Goal: Task Accomplishment & Management: Manage account settings

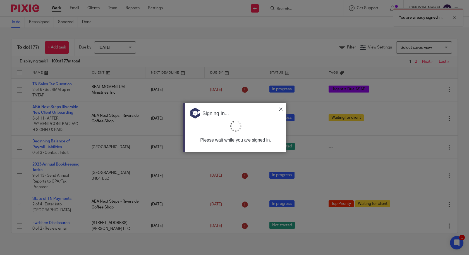
click at [281, 110] on img at bounding box center [280, 109] width 3 height 3
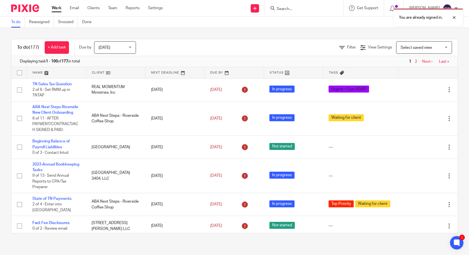
click at [165, 5] on div "Work Email Clients Team Reports Settings Work Email Clients Team Reports Settin…" at bounding box center [108, 8] width 125 height 16
click at [162, 6] on link "Settings" at bounding box center [155, 8] width 15 height 6
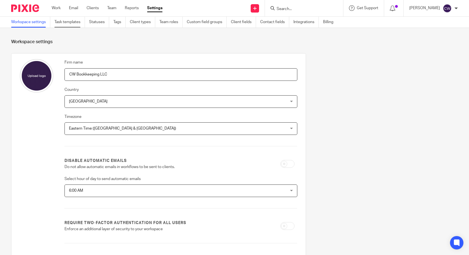
click at [72, 21] on link "Task templates" at bounding box center [69, 22] width 30 height 11
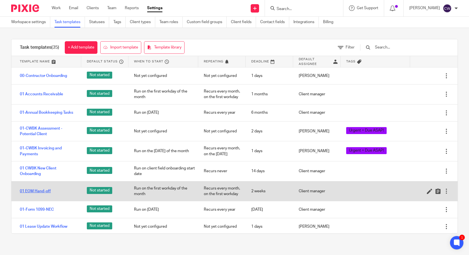
click at [46, 189] on link "01 EOM Hand-off" at bounding box center [35, 192] width 31 height 6
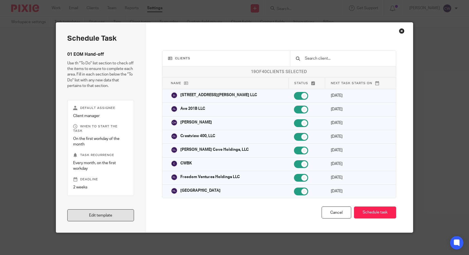
click at [97, 218] on link "Edit template" at bounding box center [100, 215] width 67 height 12
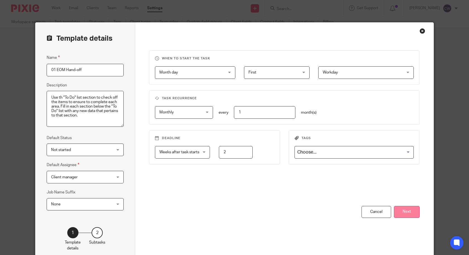
click at [406, 211] on button "Next" at bounding box center [407, 212] width 26 height 12
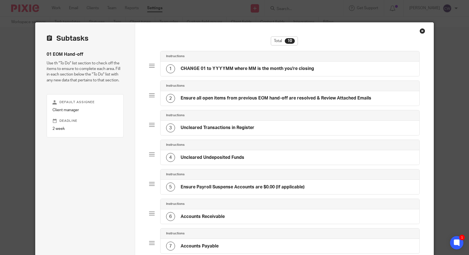
drag, startPoint x: 178, startPoint y: 67, endPoint x: 317, endPoint y: 79, distance: 139.8
click at [317, 79] on div "Instructions 1 CHANGE 01 to YYYYMM where MM is the month you're closing" at bounding box center [284, 66] width 271 height 30
drag, startPoint x: 176, startPoint y: 99, endPoint x: 373, endPoint y: 109, distance: 197.5
click at [373, 109] on div "Instructions 2 Ensure all open items from previous EOM hand-off are resolved & …" at bounding box center [284, 96] width 271 height 30
copy h4 "Ensure all open items from previous EOM hand-off are resolved & Review Attached…"
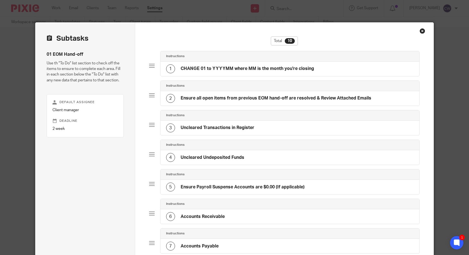
drag, startPoint x: 250, startPoint y: 128, endPoint x: 170, endPoint y: 129, distance: 80.3
click at [170, 129] on div "3 Uncleared Transactions in Register" at bounding box center [289, 128] width 259 height 15
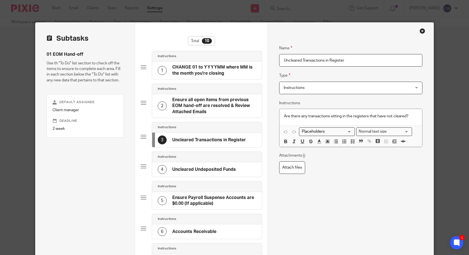
drag, startPoint x: 168, startPoint y: 141, endPoint x: 251, endPoint y: 148, distance: 83.4
click at [251, 148] on div "Instructions 3 Uncleared Transactions in Register" at bounding box center [201, 137] width 121 height 30
copy h4 "Uncleared Transactions in Register"
drag, startPoint x: 167, startPoint y: 169, endPoint x: 255, endPoint y: 167, distance: 88.4
click at [255, 167] on div "4 Uncleared Undeposited Funds" at bounding box center [207, 169] width 110 height 15
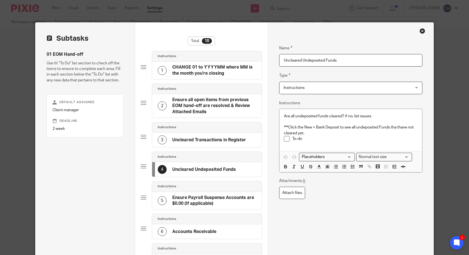
drag, startPoint x: 309, startPoint y: 61, endPoint x: 117, endPoint y: 78, distance: 193.0
click at [119, 78] on div "Subtasks 01 EOM Hand-off Use th "To Do" list section to check off the items to …" at bounding box center [234, 218] width 398 height 390
click at [219, 199] on h4 "Ensure Payroll Suspense Accounts are $0.00 (If applicable)" at bounding box center [214, 201] width 84 height 12
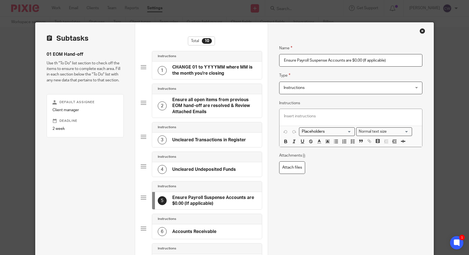
drag, startPoint x: 335, startPoint y: 66, endPoint x: 61, endPoint y: 91, distance: 275.6
click at [136, 76] on div "Subtasks 01 EOM Hand-off Use th "To Do" list section to check off the items to …" at bounding box center [234, 218] width 398 height 390
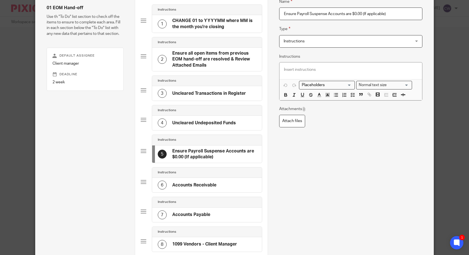
scroll to position [93, 0]
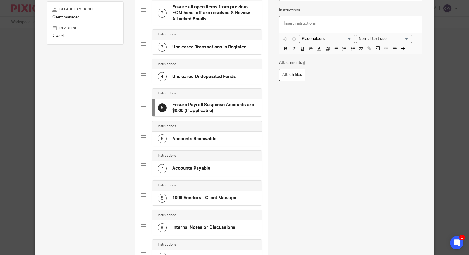
click at [215, 135] on div "6 Accounts Receivable" at bounding box center [207, 139] width 110 height 15
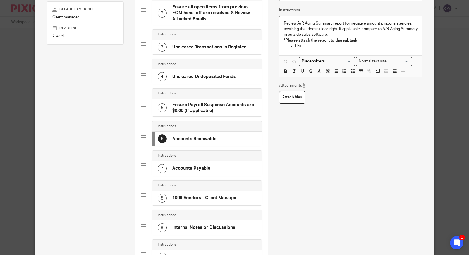
scroll to position [0, 0]
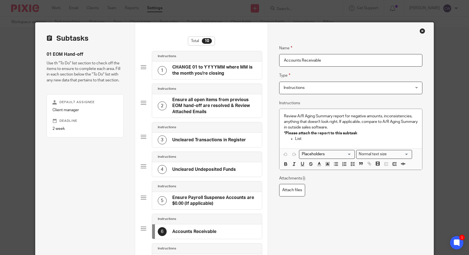
drag, startPoint x: 333, startPoint y: 63, endPoint x: 208, endPoint y: 67, distance: 124.2
click at [208, 66] on div "Subtasks 01 EOM Hand-off Use th "To Do" list section to check off the items to …" at bounding box center [234, 218] width 398 height 390
